Goal: Information Seeking & Learning: Learn about a topic

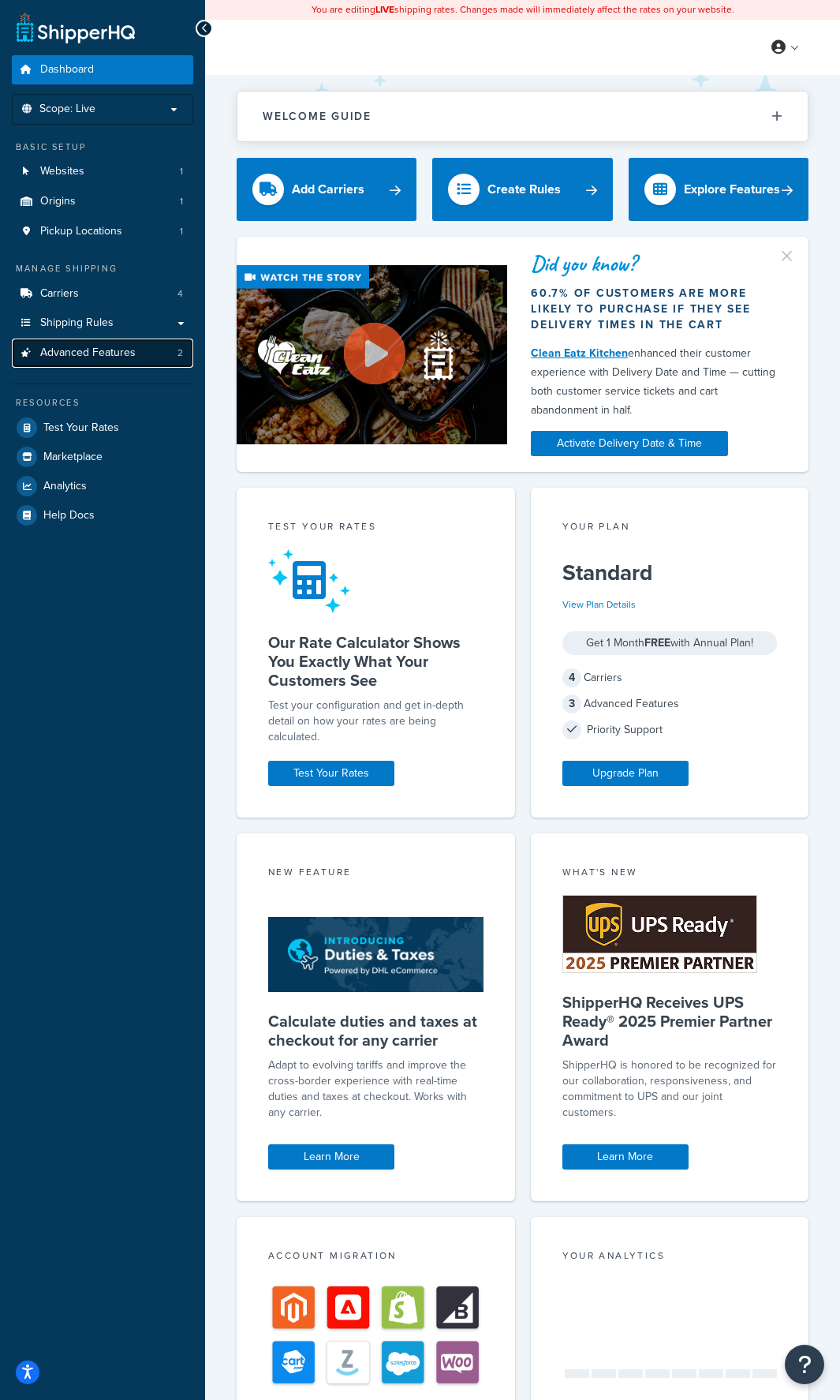
click at [79, 340] on link "Advanced Features 2" at bounding box center [102, 353] width 181 height 30
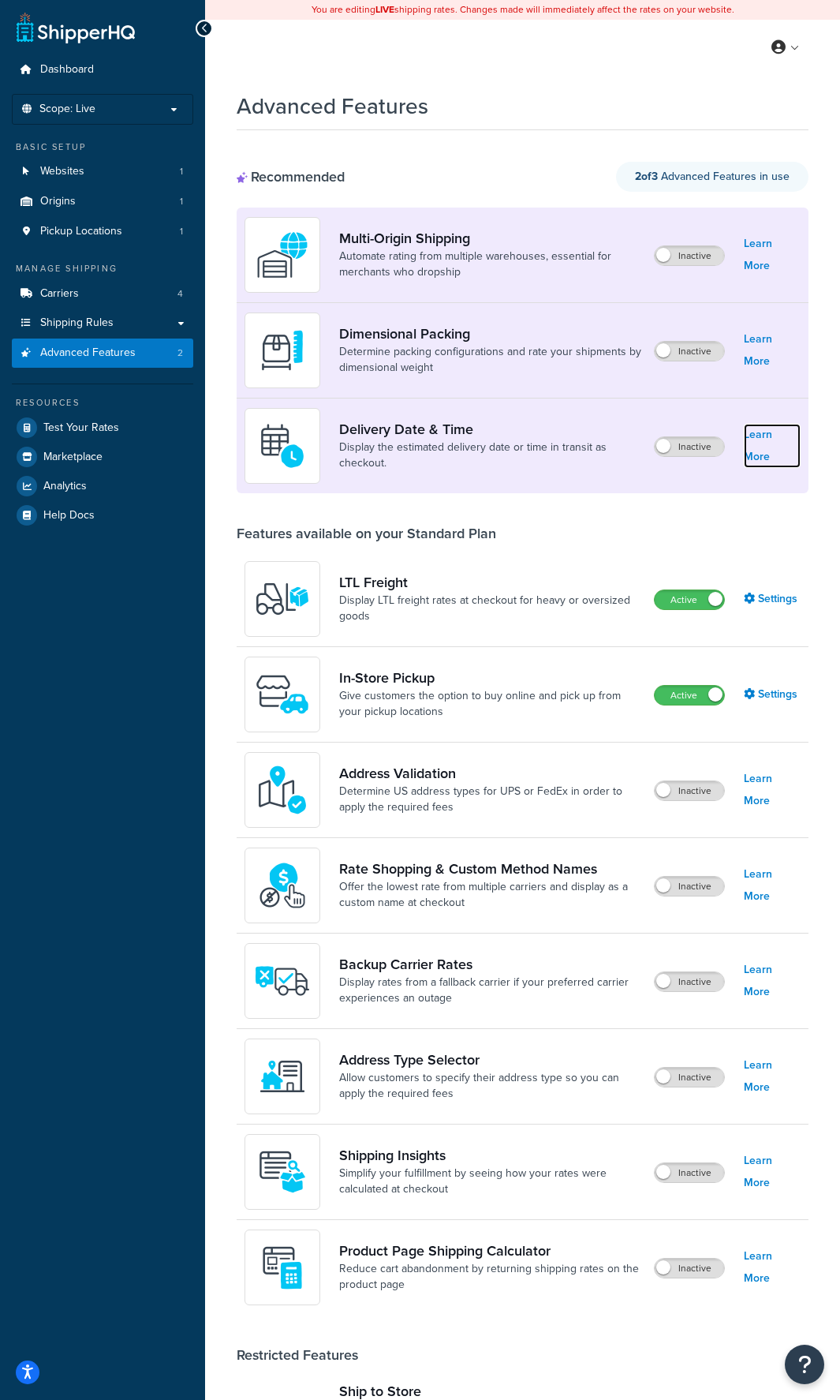
click at [772, 453] on link "Learn More" at bounding box center [771, 445] width 57 height 44
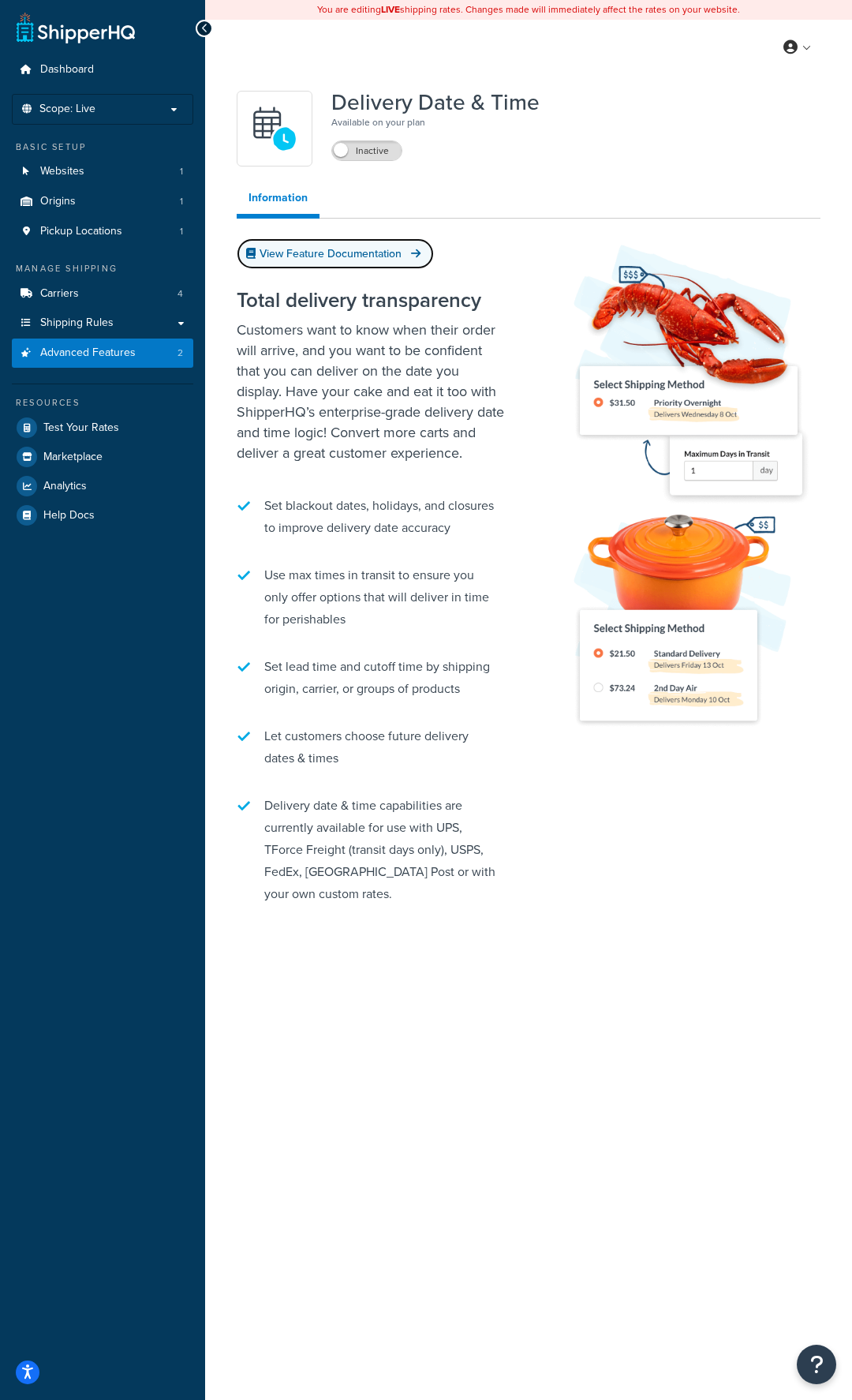
click at [363, 251] on link "View Feature Documentation" at bounding box center [335, 254] width 197 height 31
